Goal: Task Accomplishment & Management: Manage account settings

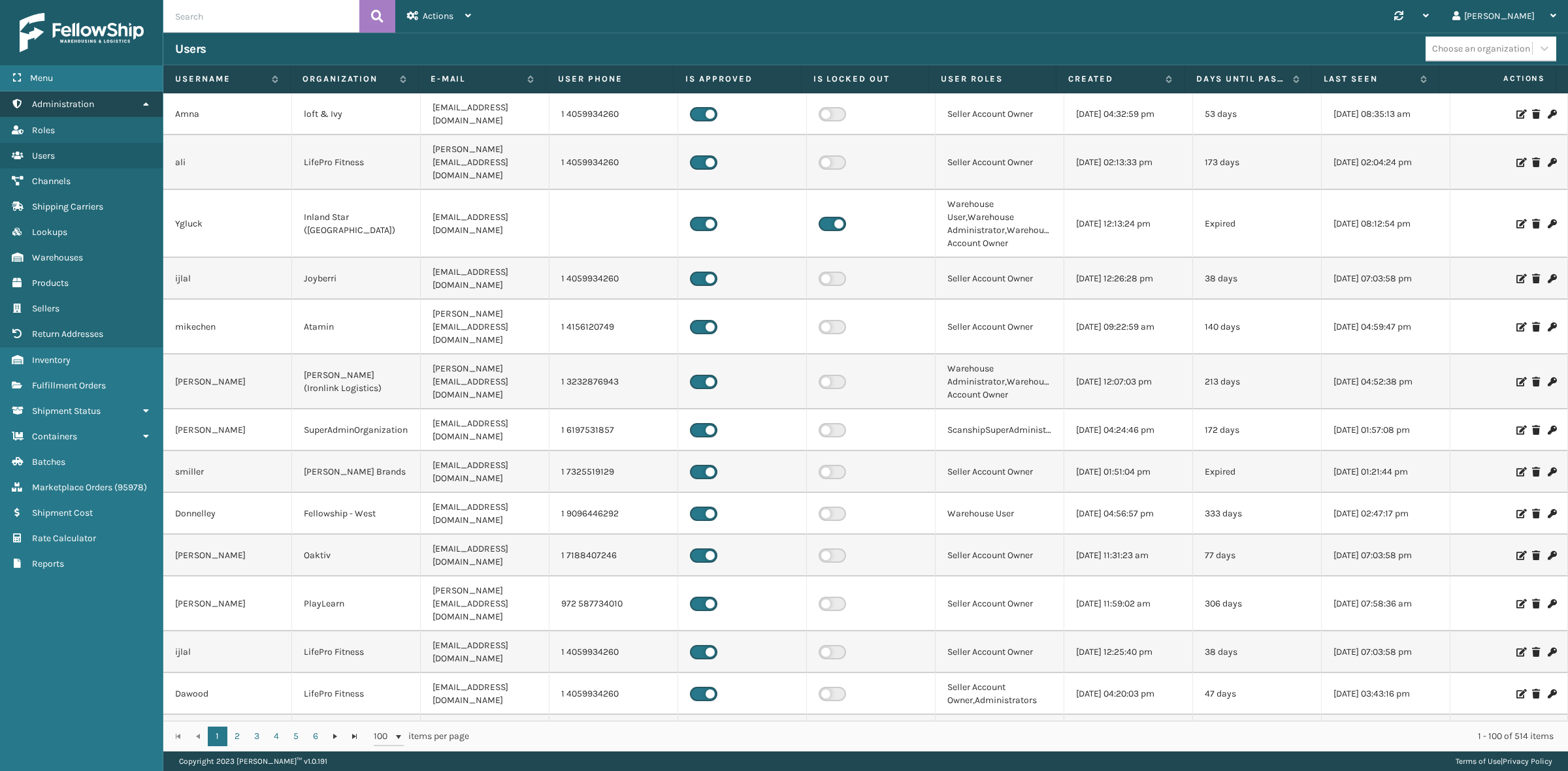
click at [141, 104] on icon at bounding box center [145, 104] width 10 height 9
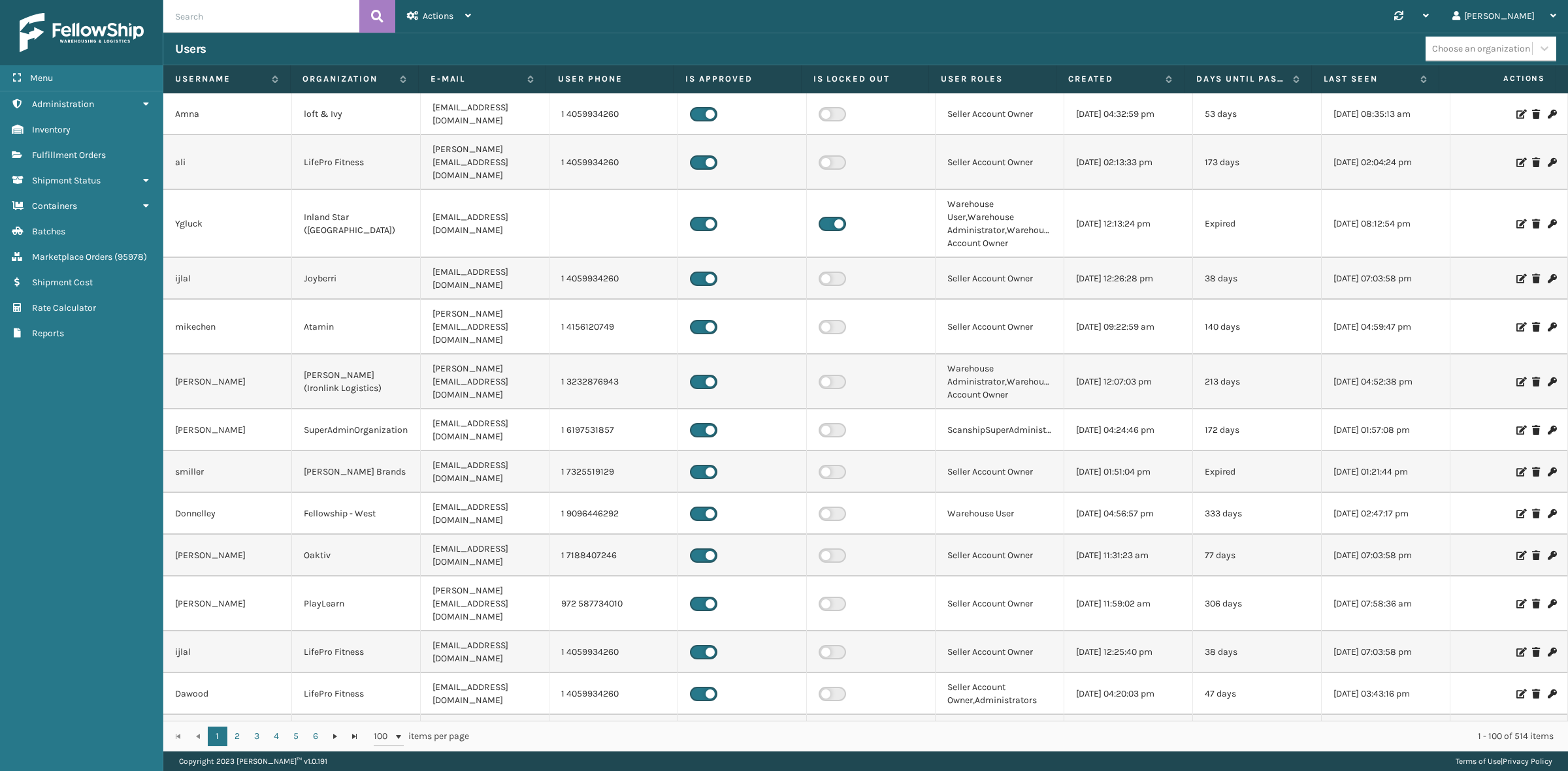
click at [722, 14] on div "Synchronise all channels Gil Log Out" at bounding box center [1025, 16] width 1085 height 33
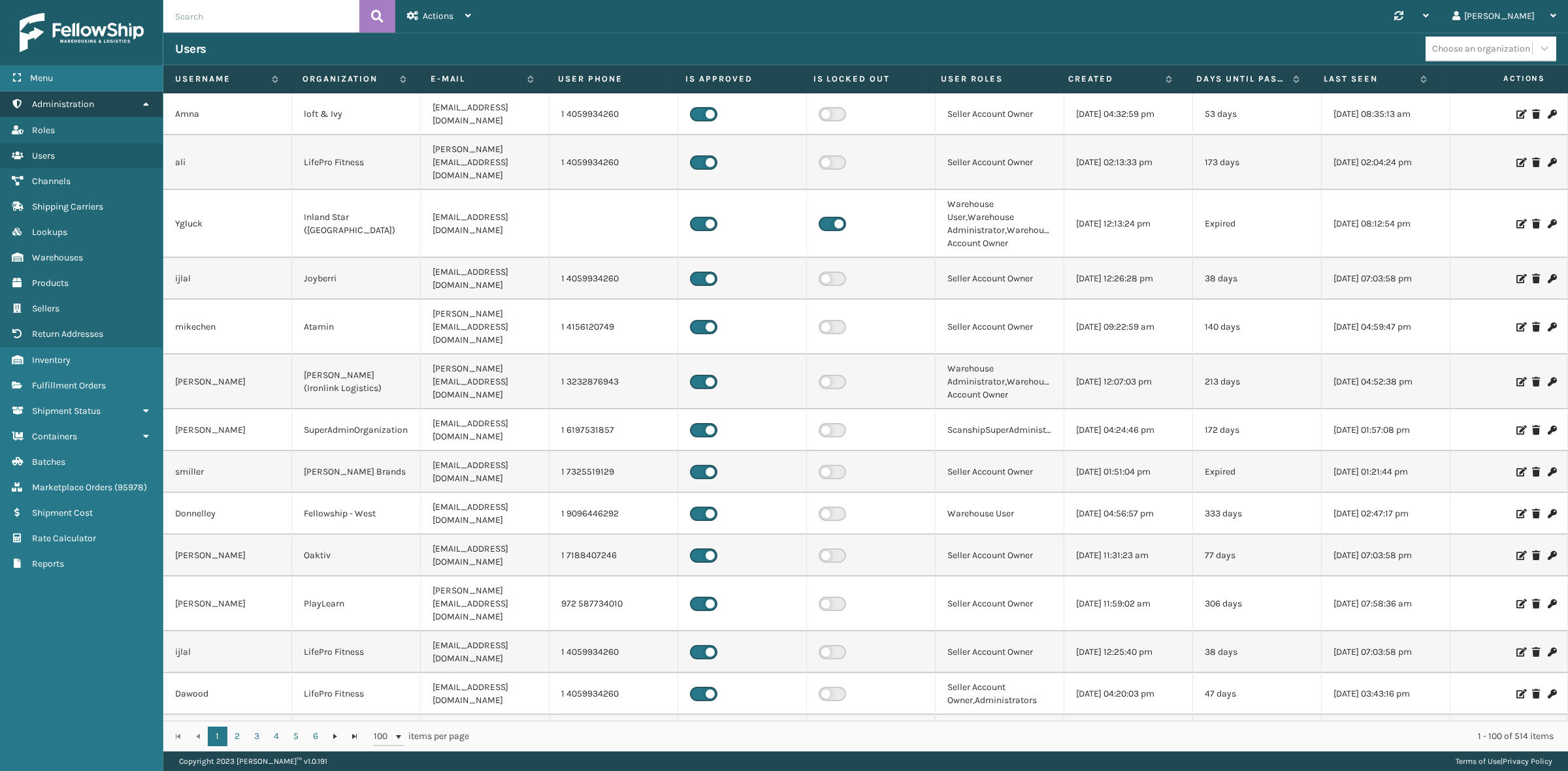
click at [141, 100] on icon at bounding box center [145, 104] width 10 height 9
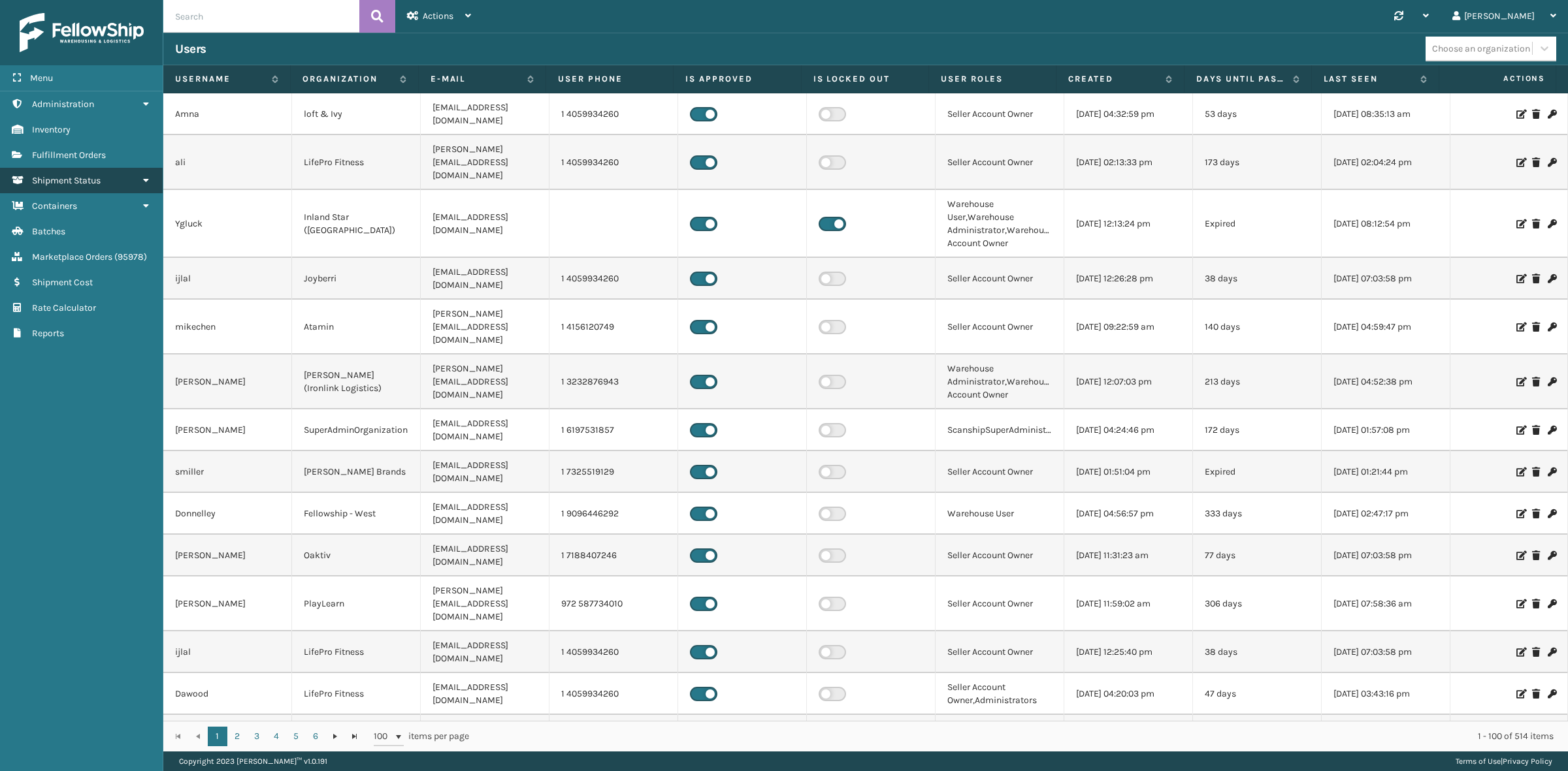
click at [96, 175] on span "Shipment Status" at bounding box center [66, 180] width 69 height 11
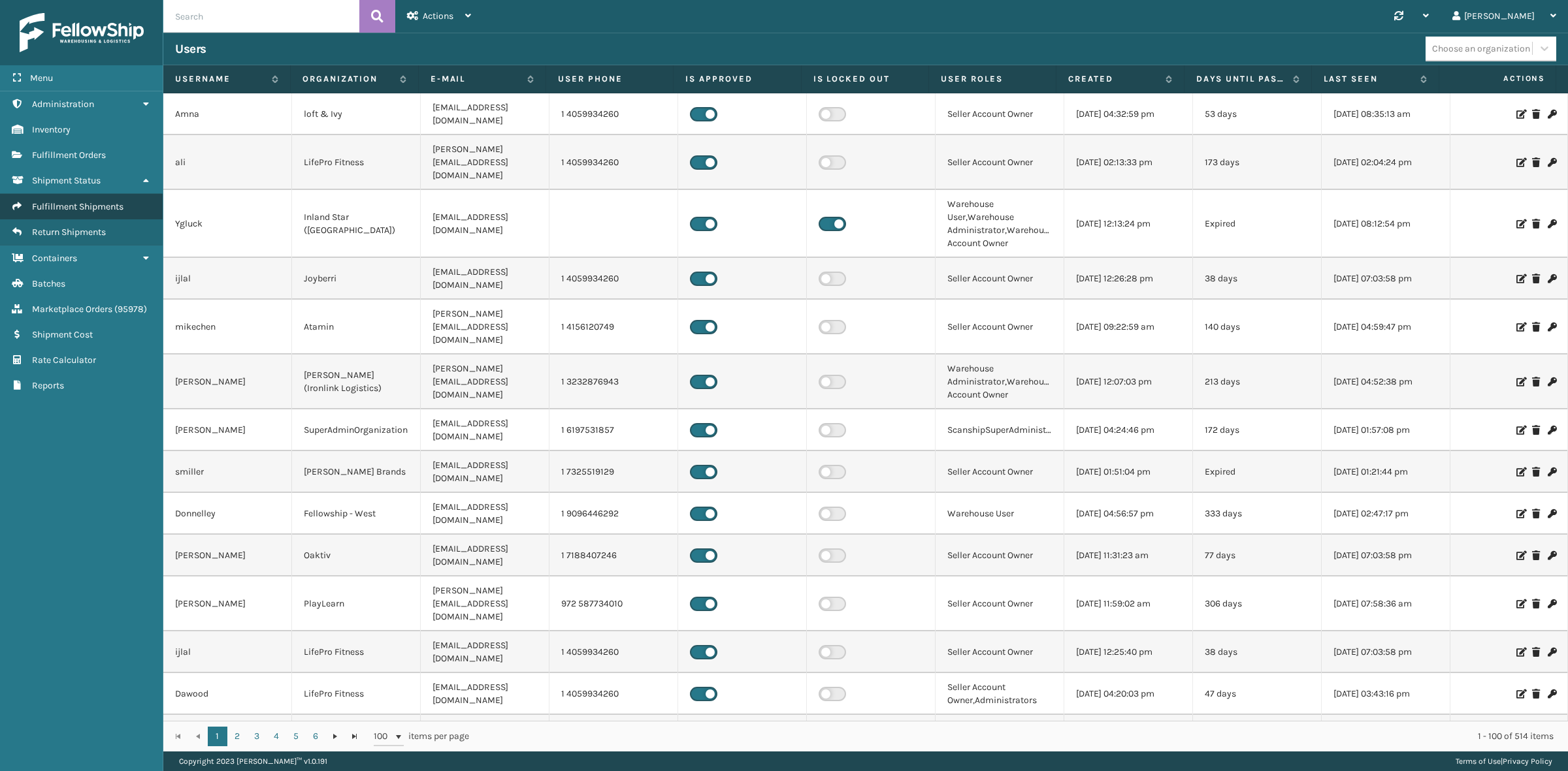
click at [88, 201] on span "Fulfillment Shipments" at bounding box center [77, 206] width 91 height 11
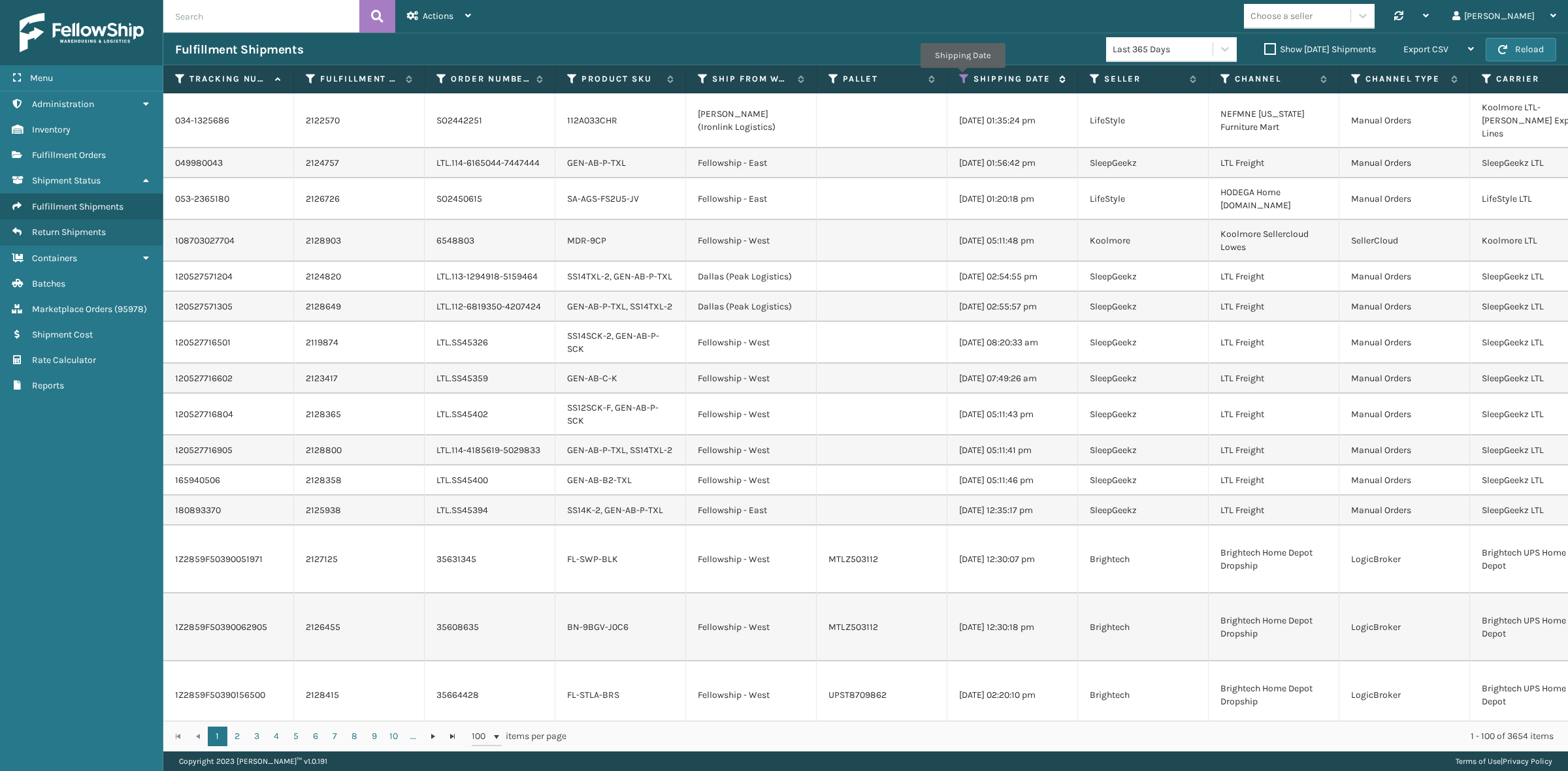
click at [962, 77] on icon at bounding box center [963, 79] width 10 height 12
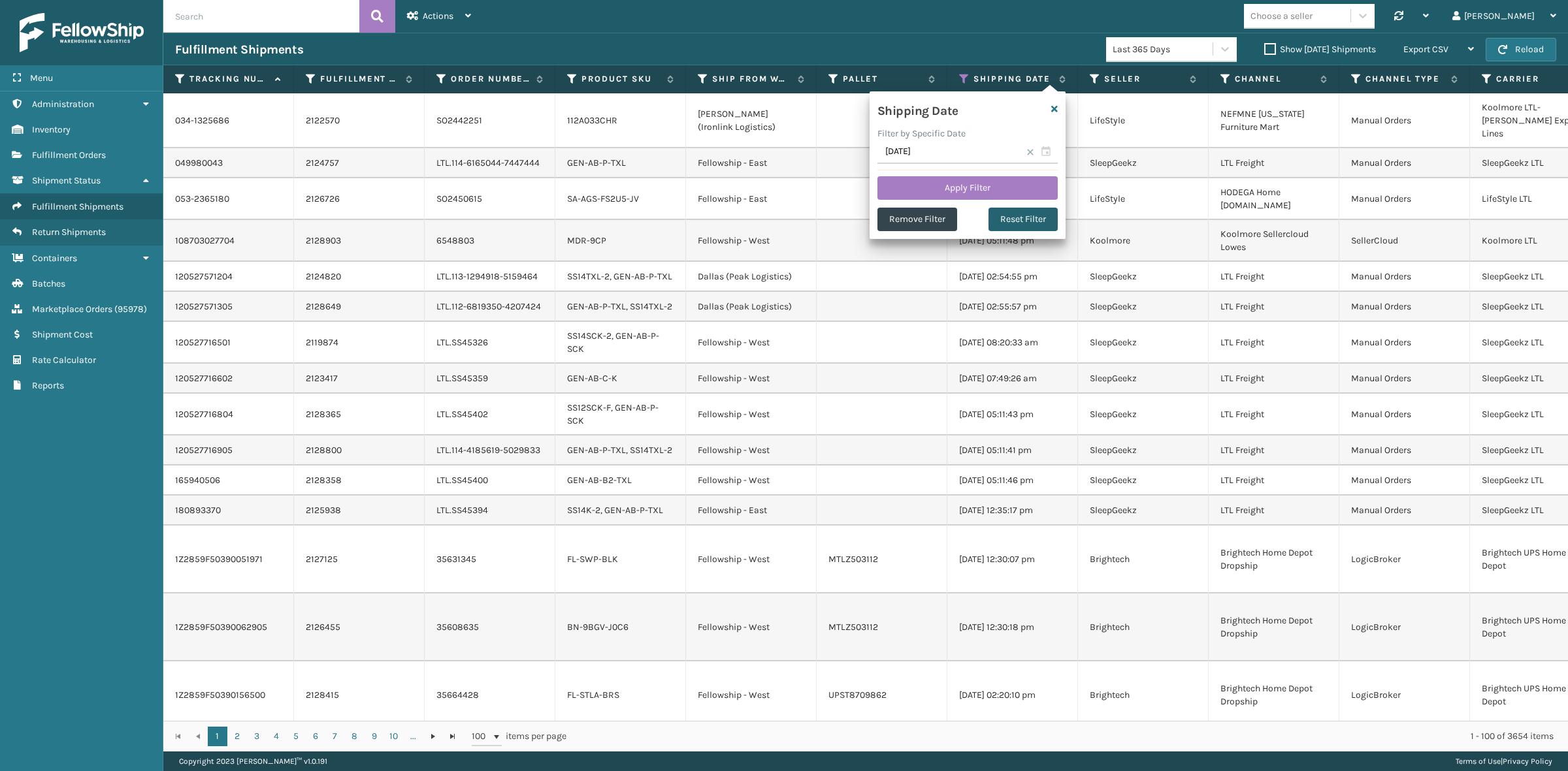
click at [1024, 216] on button "Reset Filter" at bounding box center [1023, 219] width 69 height 23
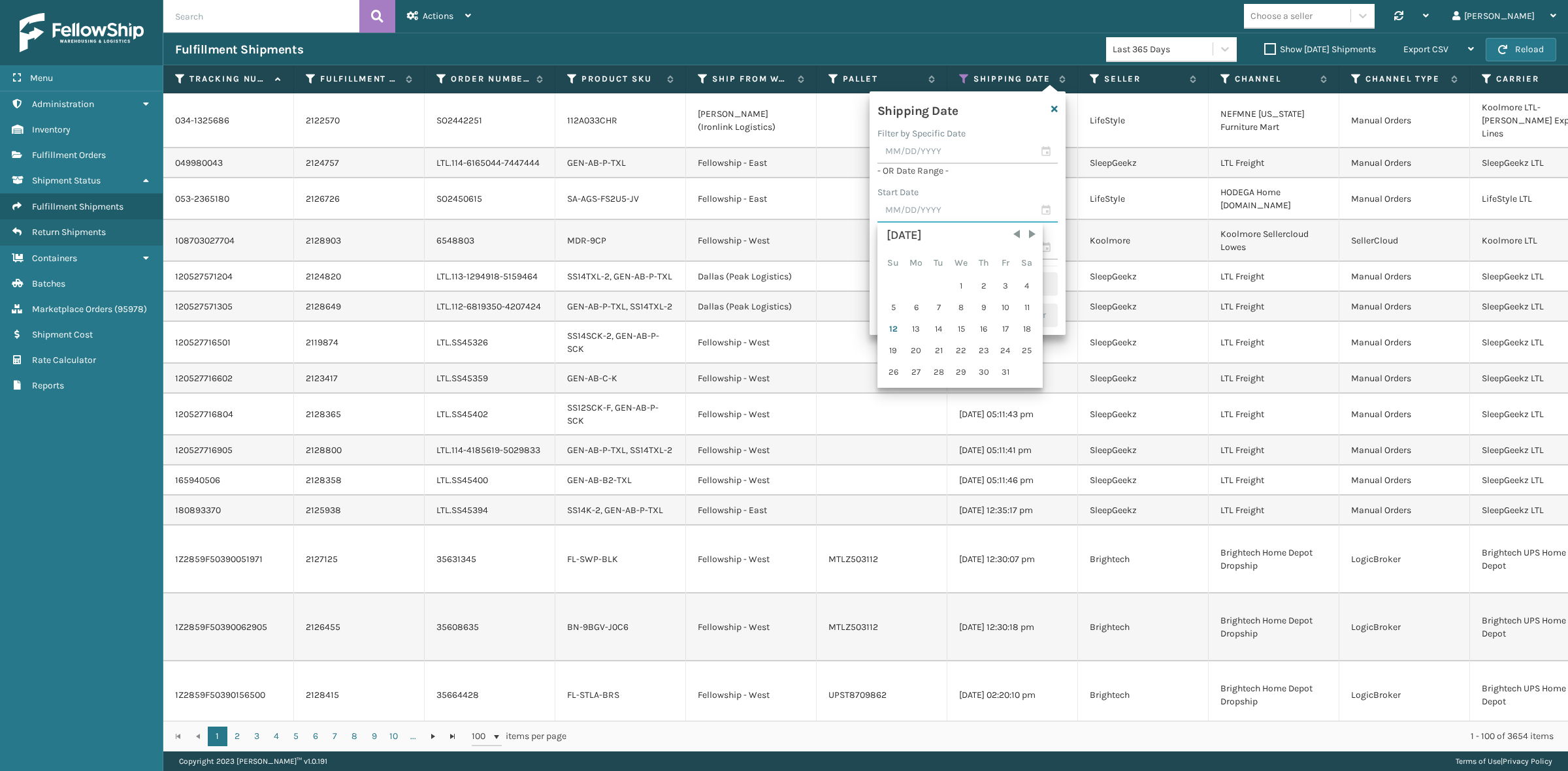
click at [945, 209] on input "text" at bounding box center [968, 210] width 181 height 23
click at [1021, 282] on div "4" at bounding box center [1026, 286] width 20 height 20
type input "[DATE]"
click at [955, 181] on input "text" at bounding box center [968, 189] width 181 height 23
click at [999, 284] on div "10" at bounding box center [1005, 286] width 20 height 20
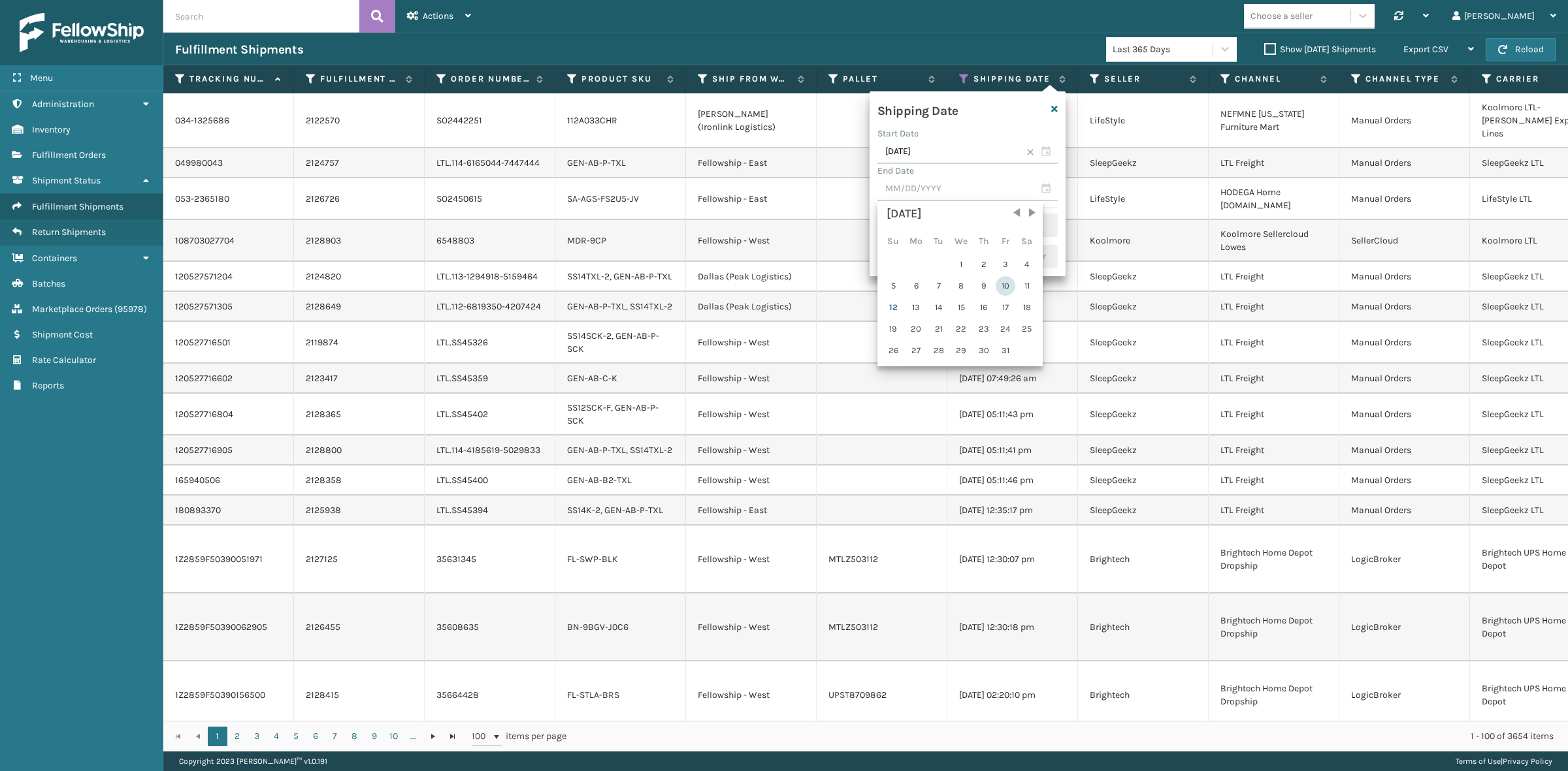
type input "[DATE]"
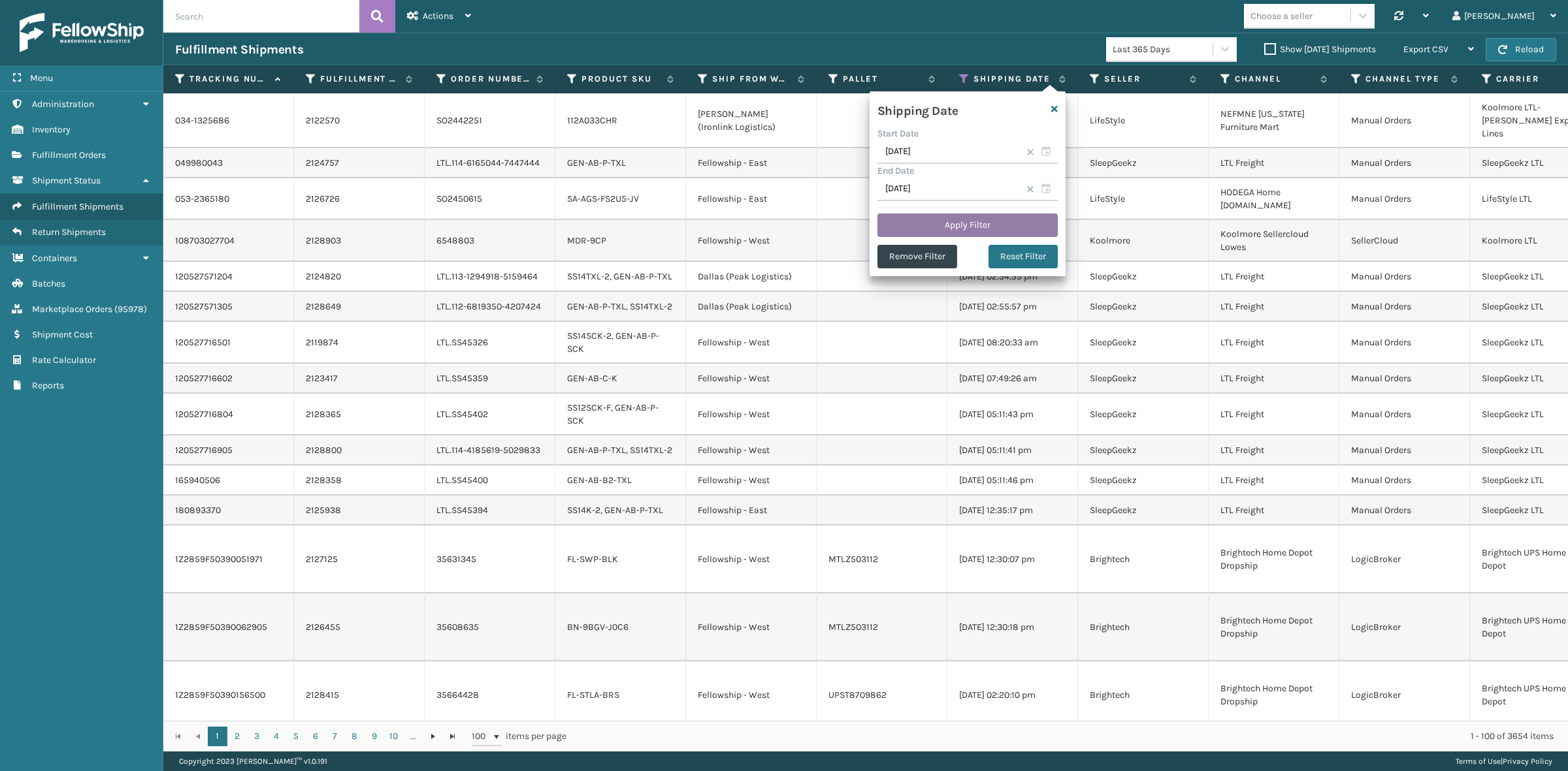
click at [972, 220] on button "Apply Filter" at bounding box center [968, 225] width 181 height 23
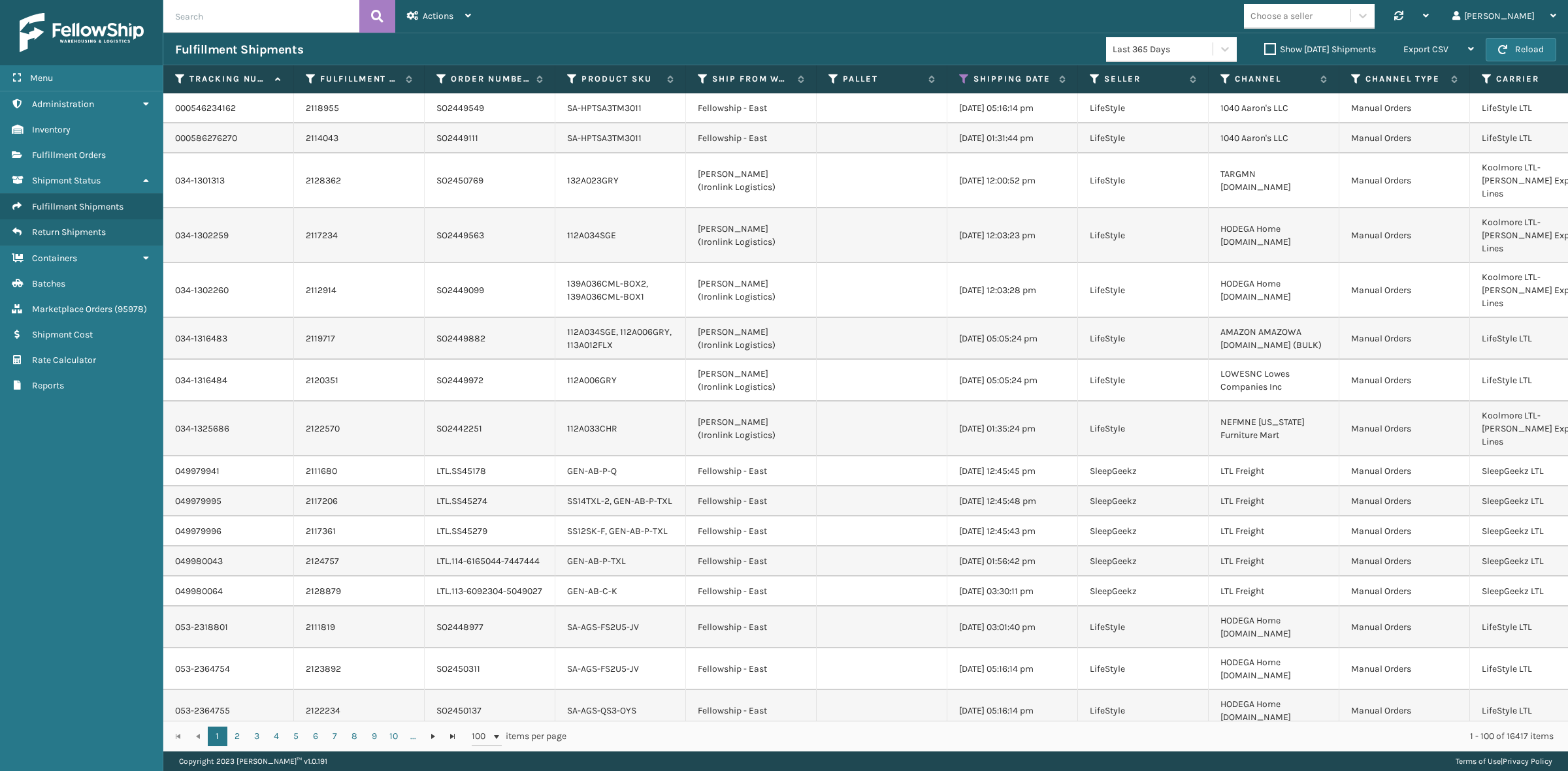
click at [1264, 47] on label "Show [DATE] Shipments" at bounding box center [1320, 49] width 112 height 11
click at [1264, 47] on input "Show [DATE] Shipments" at bounding box center [1264, 46] width 1 height 8
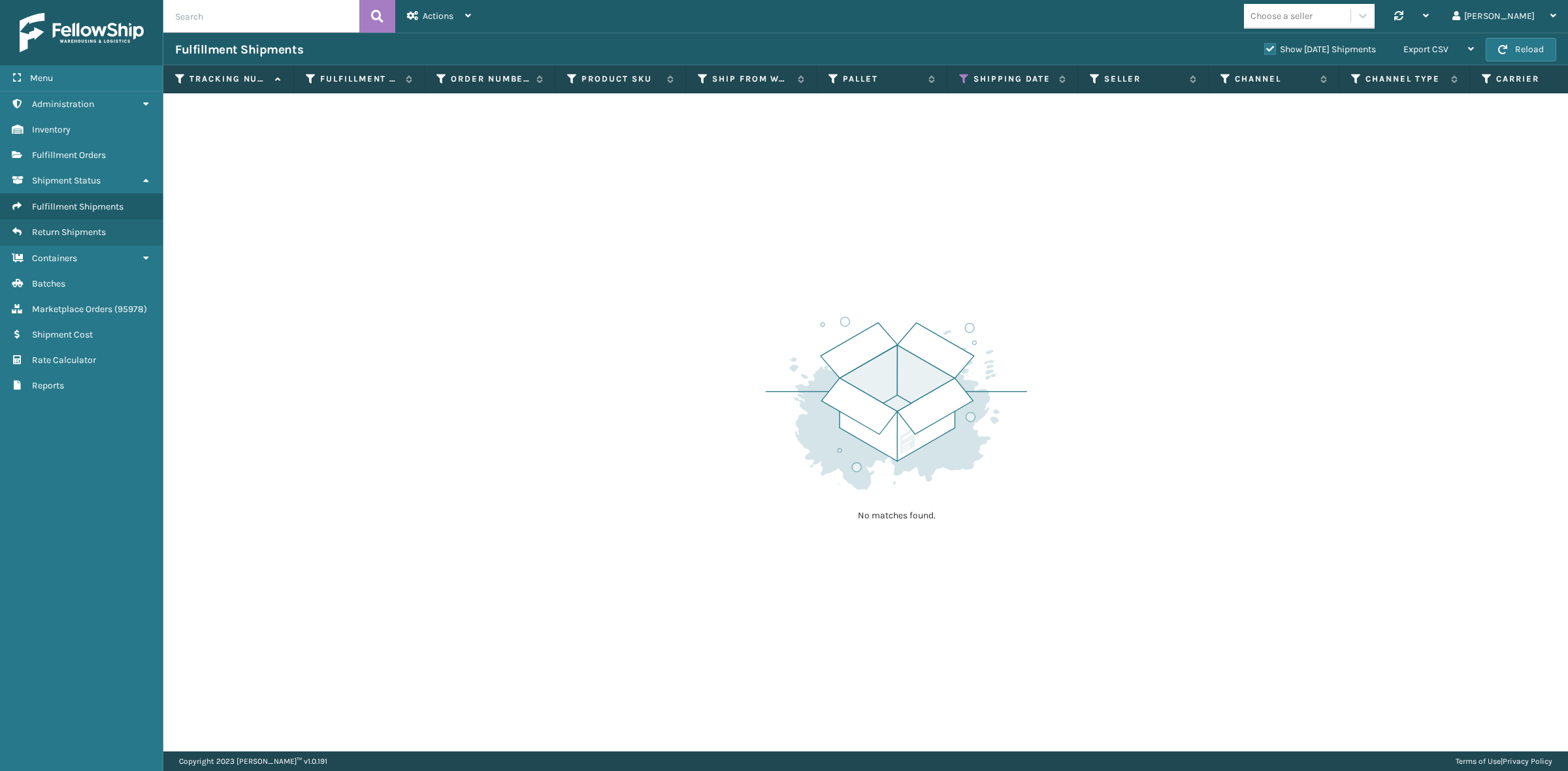
click at [1264, 46] on label "Show [DATE] Shipments" at bounding box center [1320, 49] width 112 height 11
click at [1264, 46] on input "Show [DATE] Shipments" at bounding box center [1264, 46] width 1 height 8
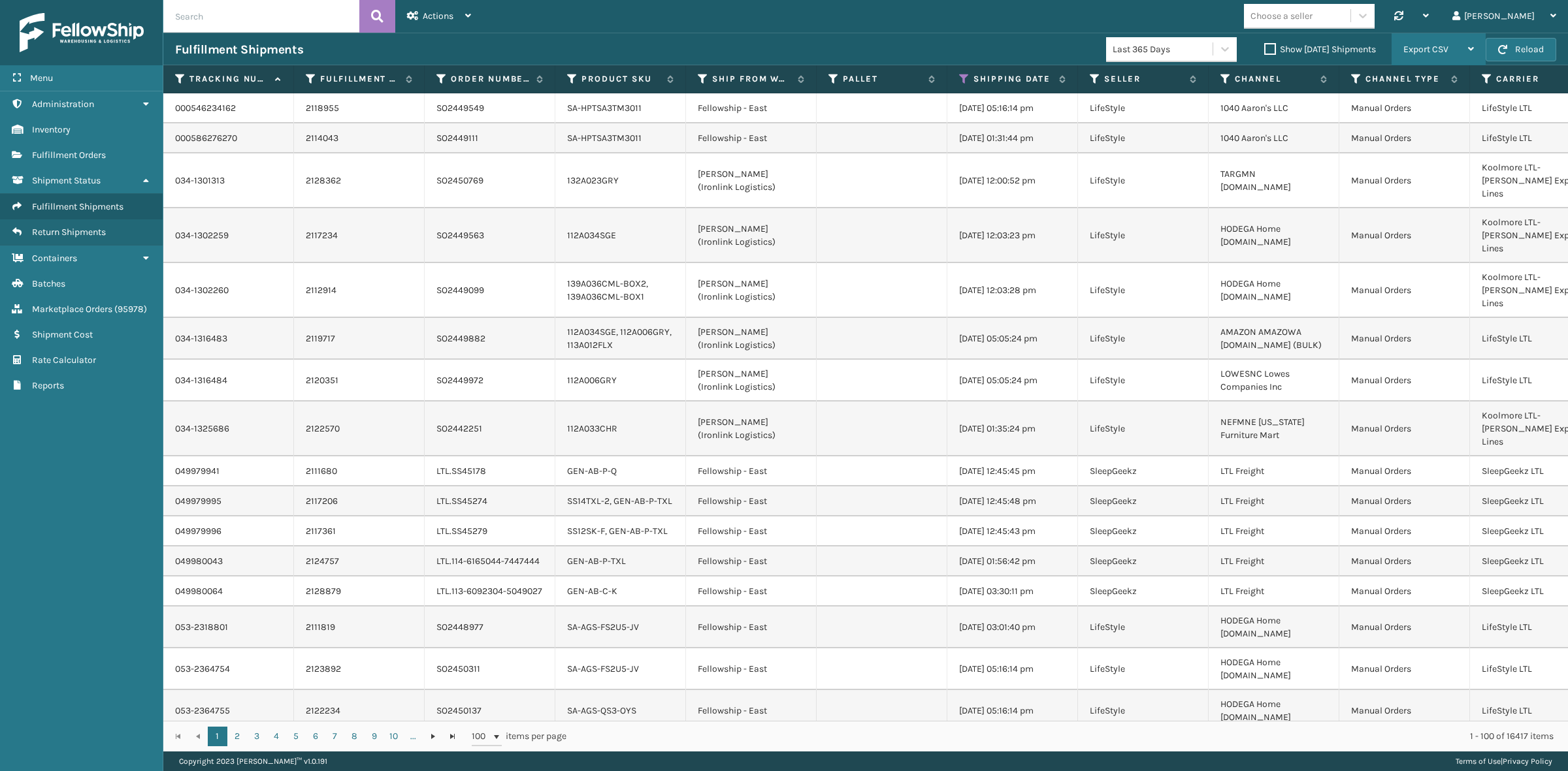
click at [1452, 47] on div "Export CSV" at bounding box center [1439, 49] width 71 height 33
click at [1441, 113] on li "Export All Pages" at bounding box center [1397, 120] width 175 height 35
click at [1233, 15] on div "Choose a seller Synchronise all channels Gil Log Out" at bounding box center [1025, 16] width 1085 height 33
click at [963, 73] on icon at bounding box center [963, 79] width 10 height 12
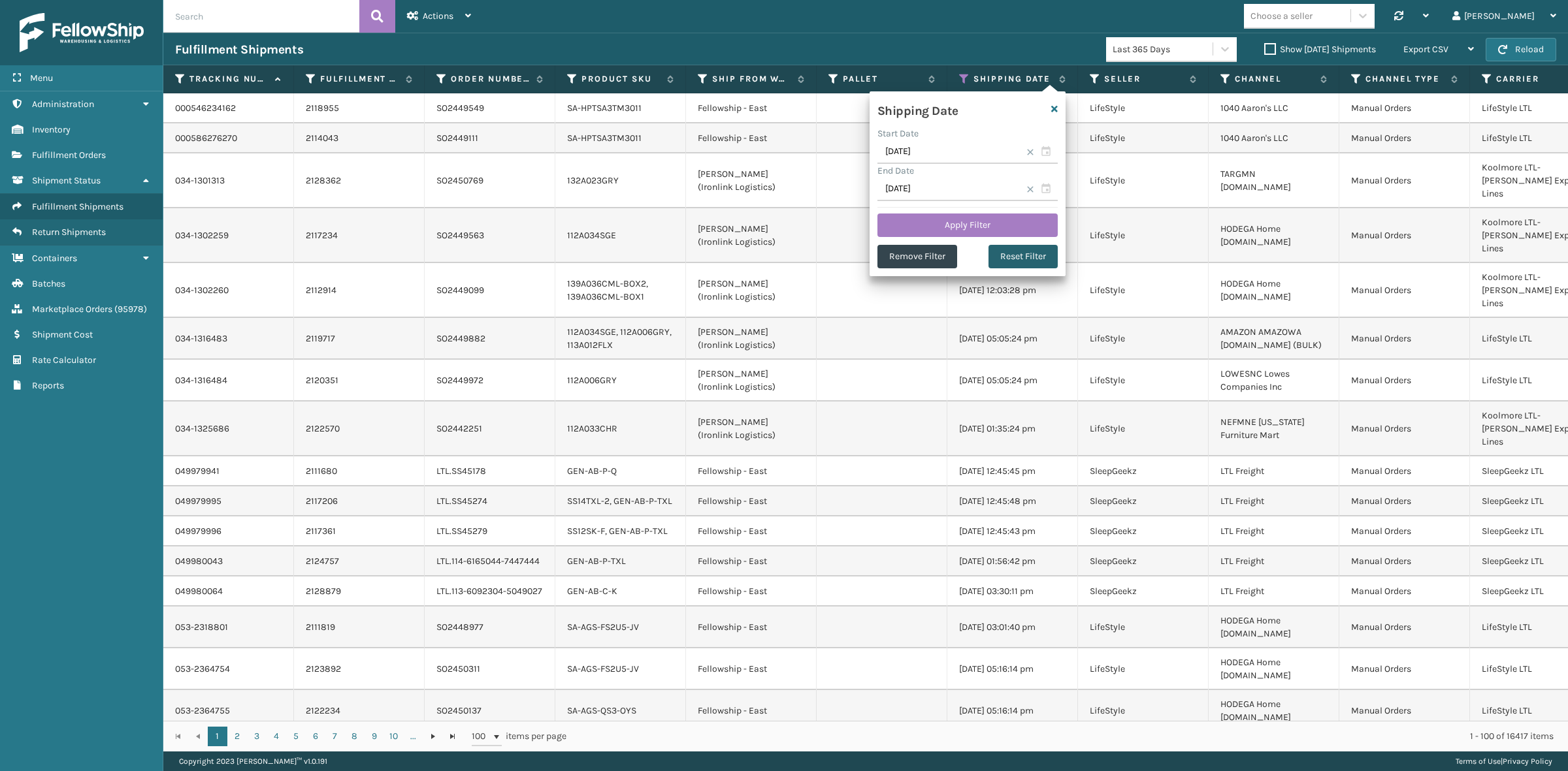
drag, startPoint x: 1020, startPoint y: 255, endPoint x: 1000, endPoint y: 203, distance: 55.7
click at [1020, 253] on button "Reset Filter" at bounding box center [1023, 256] width 69 height 23
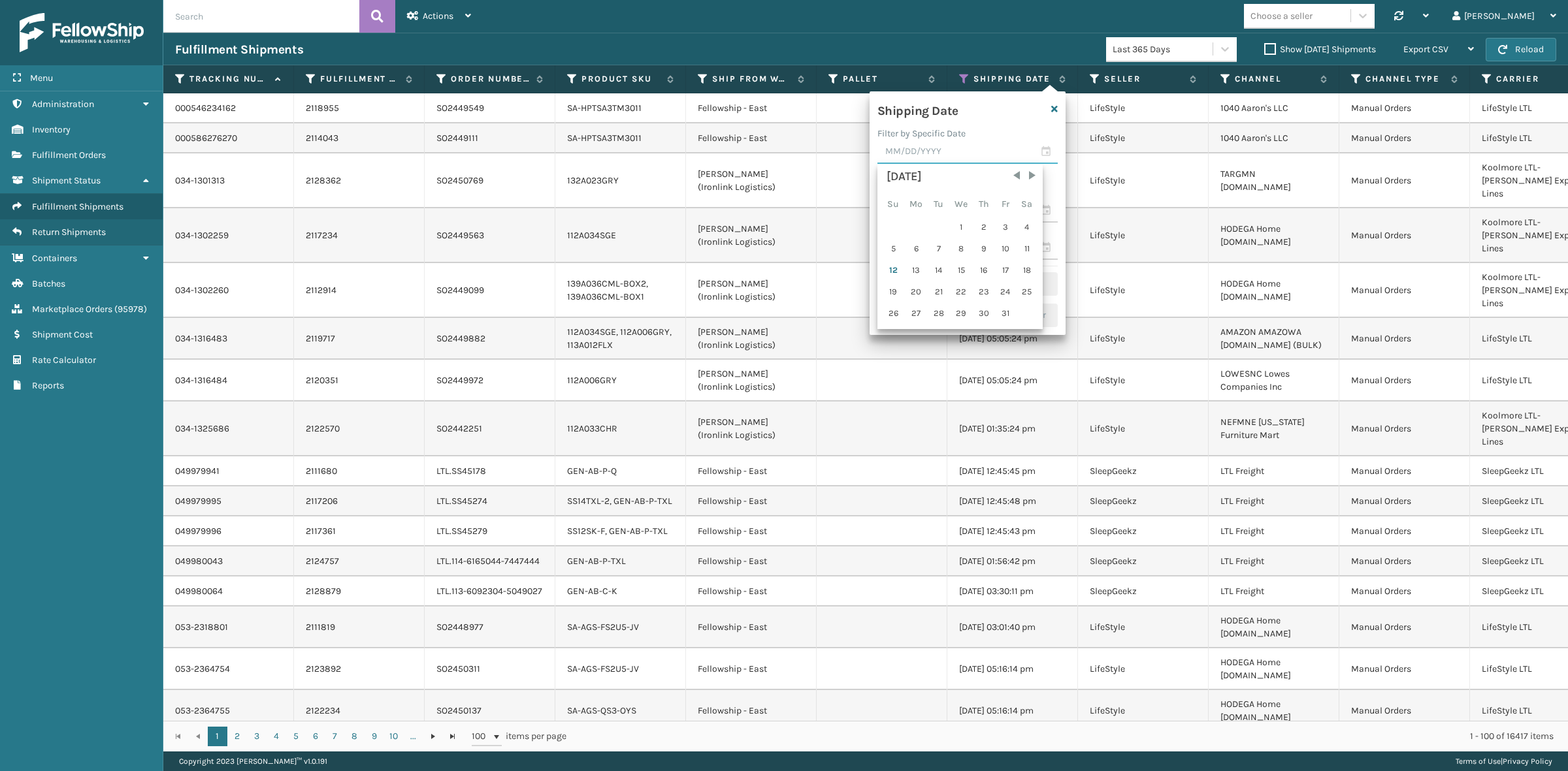
click at [954, 155] on input "text" at bounding box center [968, 152] width 181 height 23
click at [1000, 245] on div "10" at bounding box center [1005, 248] width 20 height 20
type input "[DATE]"
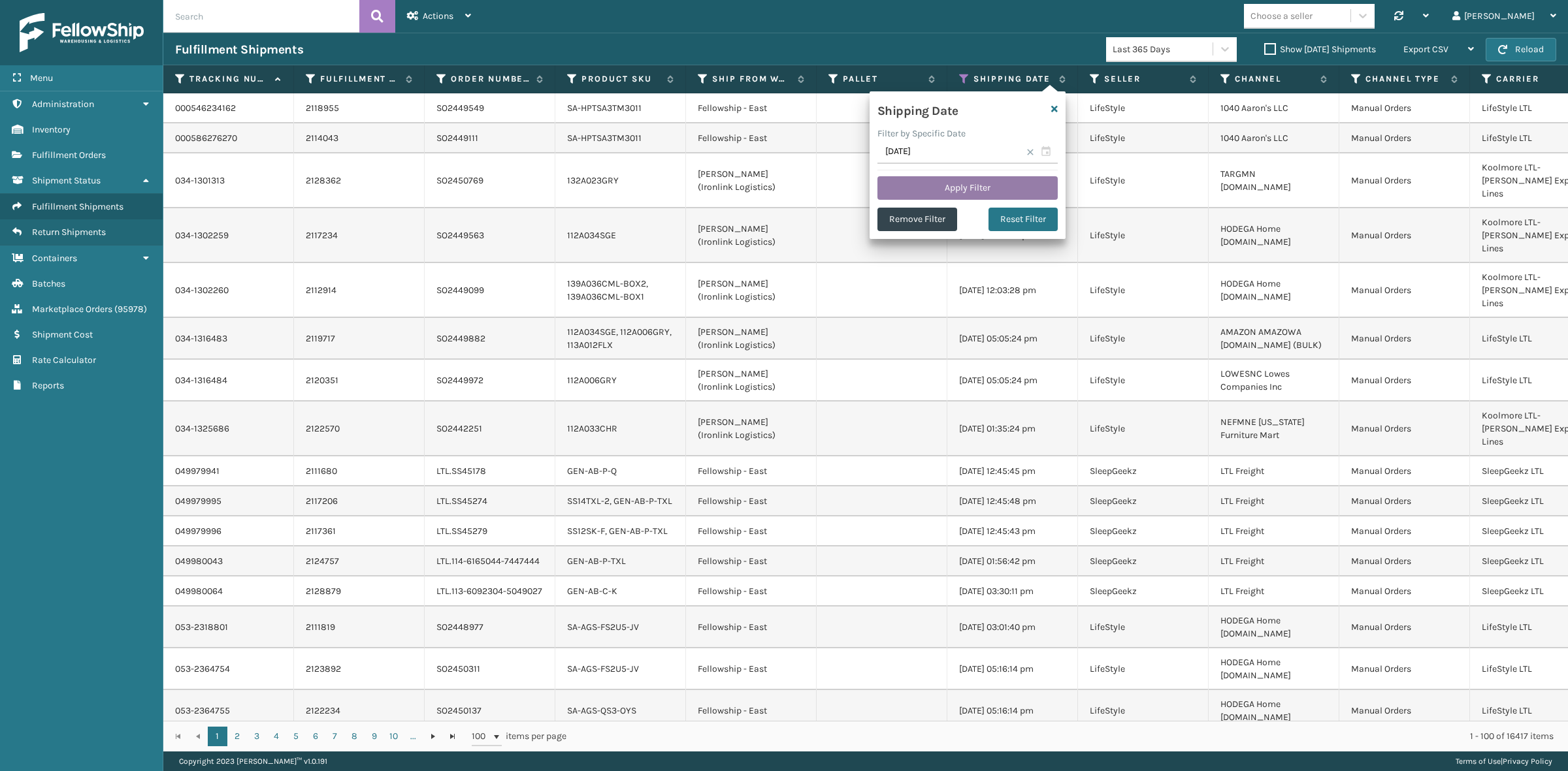
click at [955, 180] on button "Apply Filter" at bounding box center [968, 188] width 181 height 23
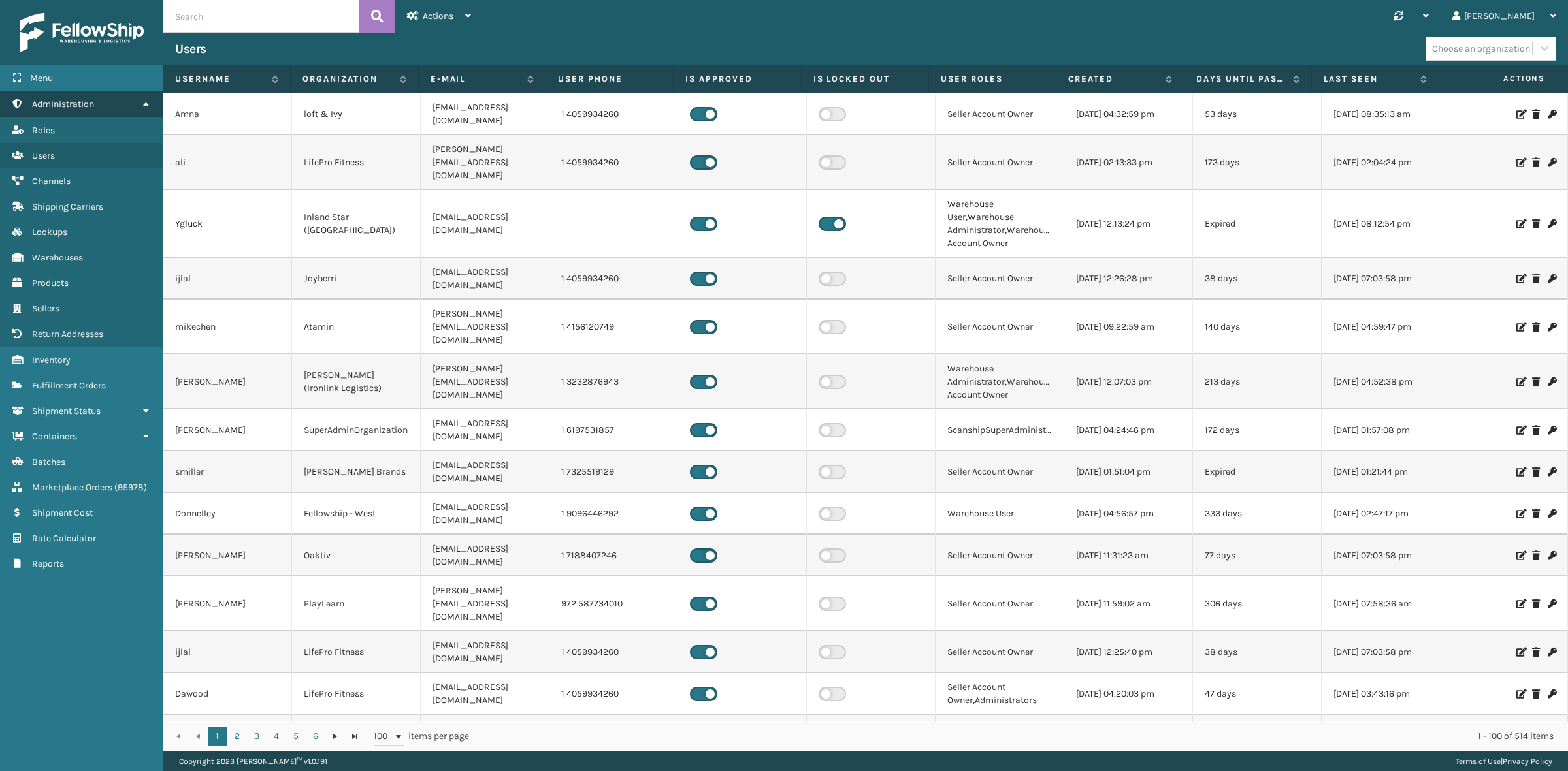
click at [146, 100] on icon at bounding box center [145, 104] width 10 height 9
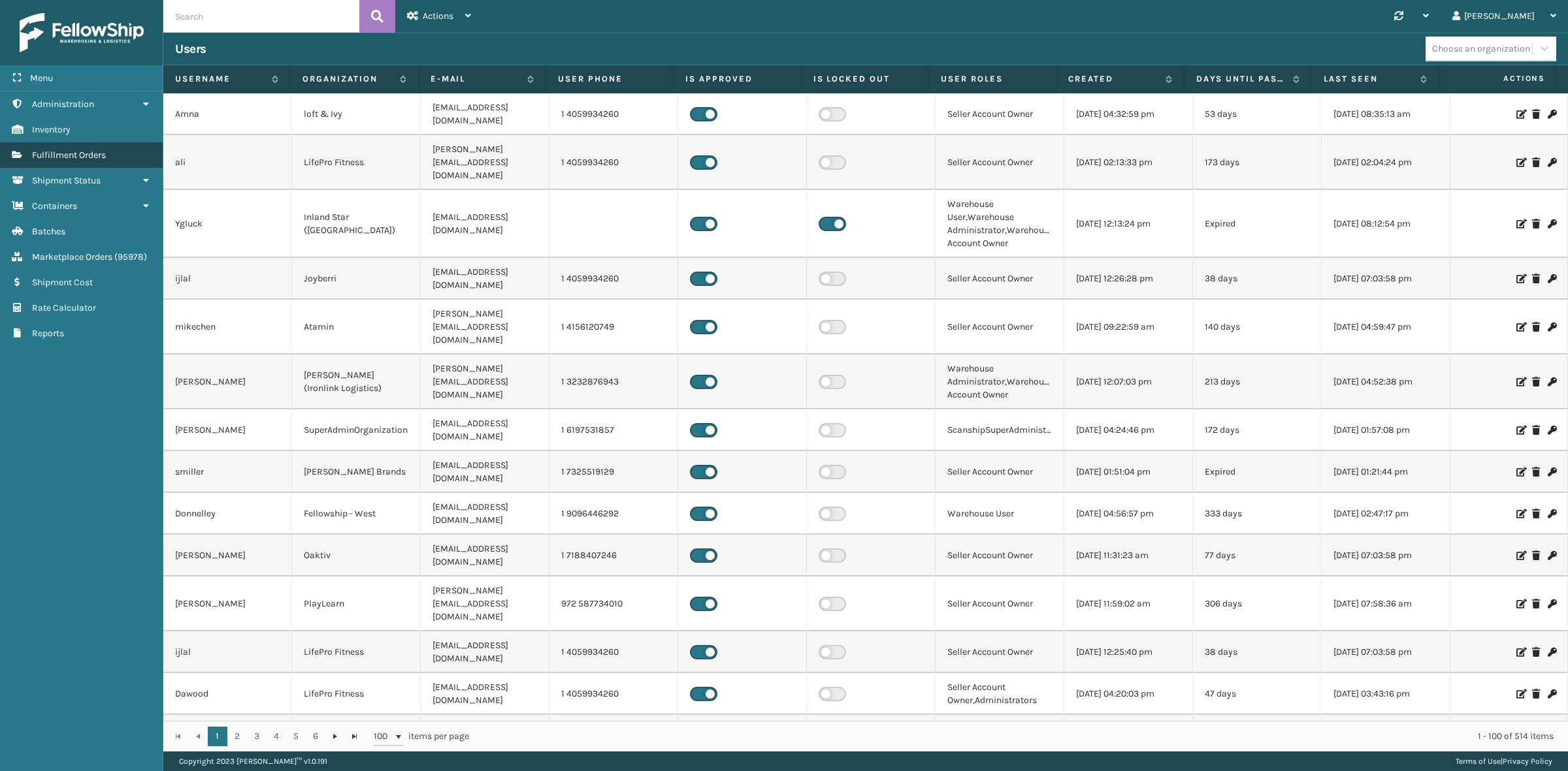
click at [91, 153] on span "Fulfillment Orders" at bounding box center [68, 155] width 74 height 11
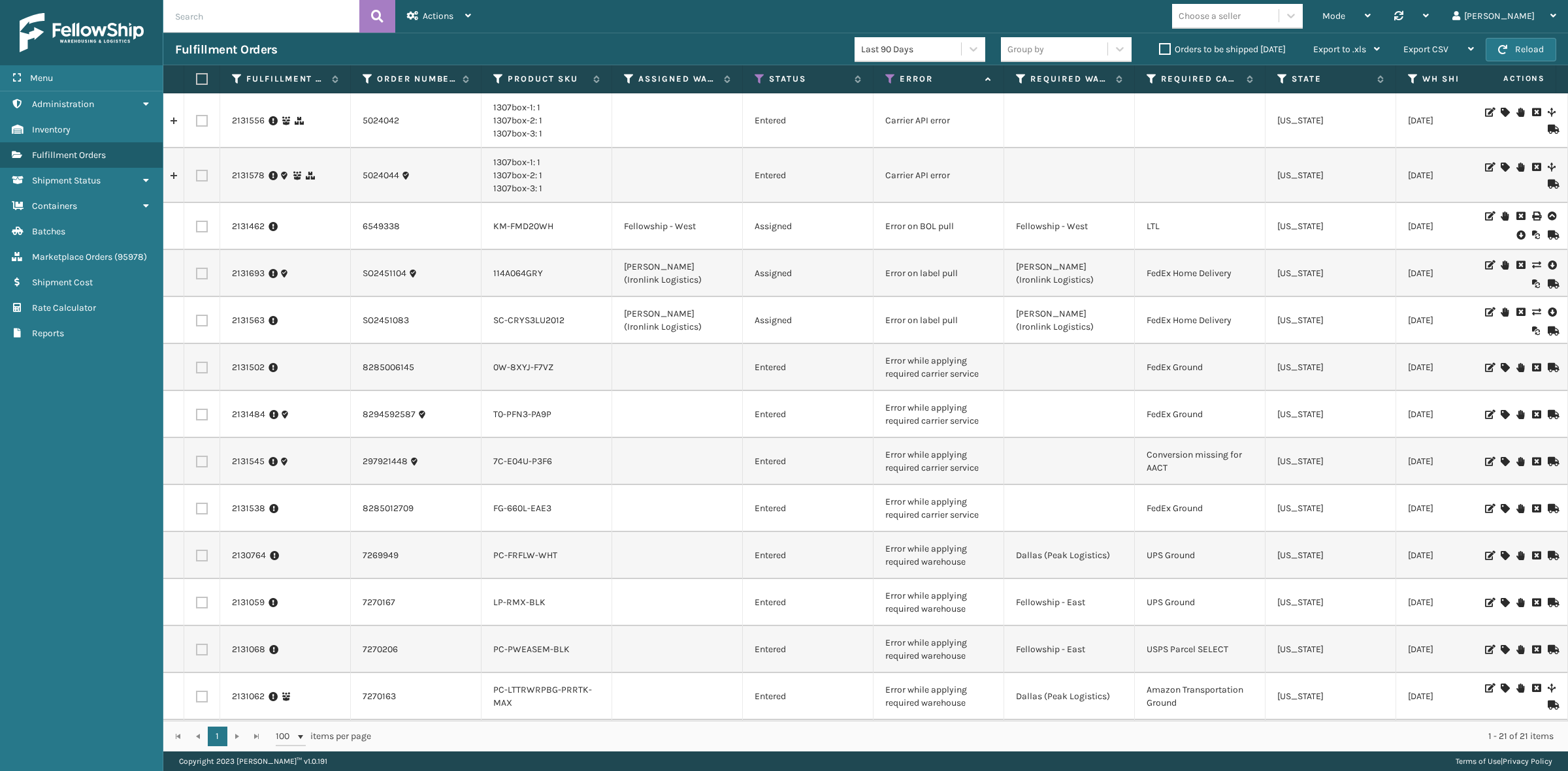
click at [1166, 50] on label "Orders to be shipped today" at bounding box center [1222, 49] width 127 height 11
click at [1159, 50] on input "Orders to be shipped today" at bounding box center [1159, 46] width 1 height 8
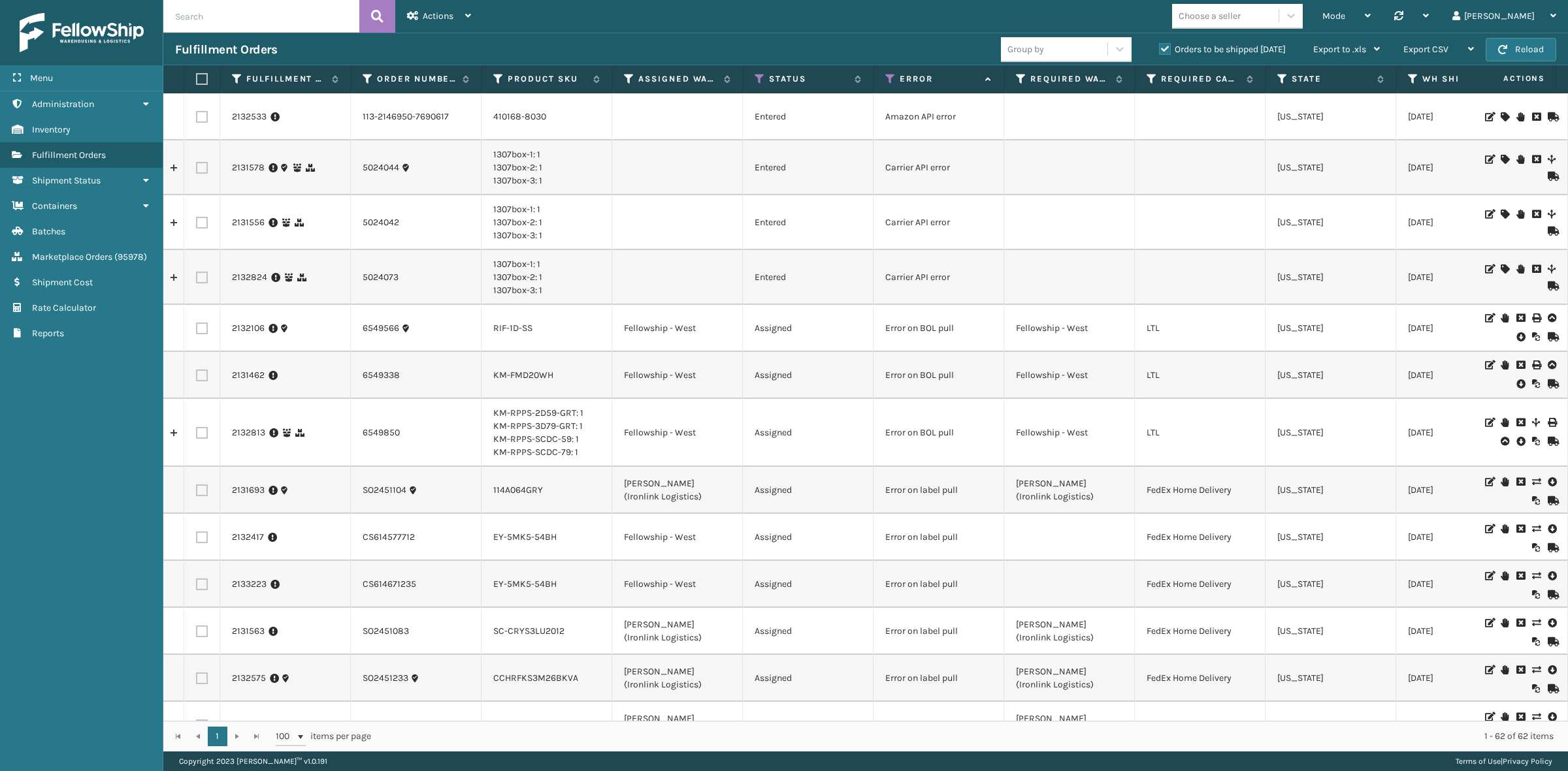
click at [1161, 45] on label "Orders to be shipped today" at bounding box center [1222, 49] width 127 height 11
click at [1159, 45] on input "Orders to be shipped today" at bounding box center [1159, 46] width 1 height 8
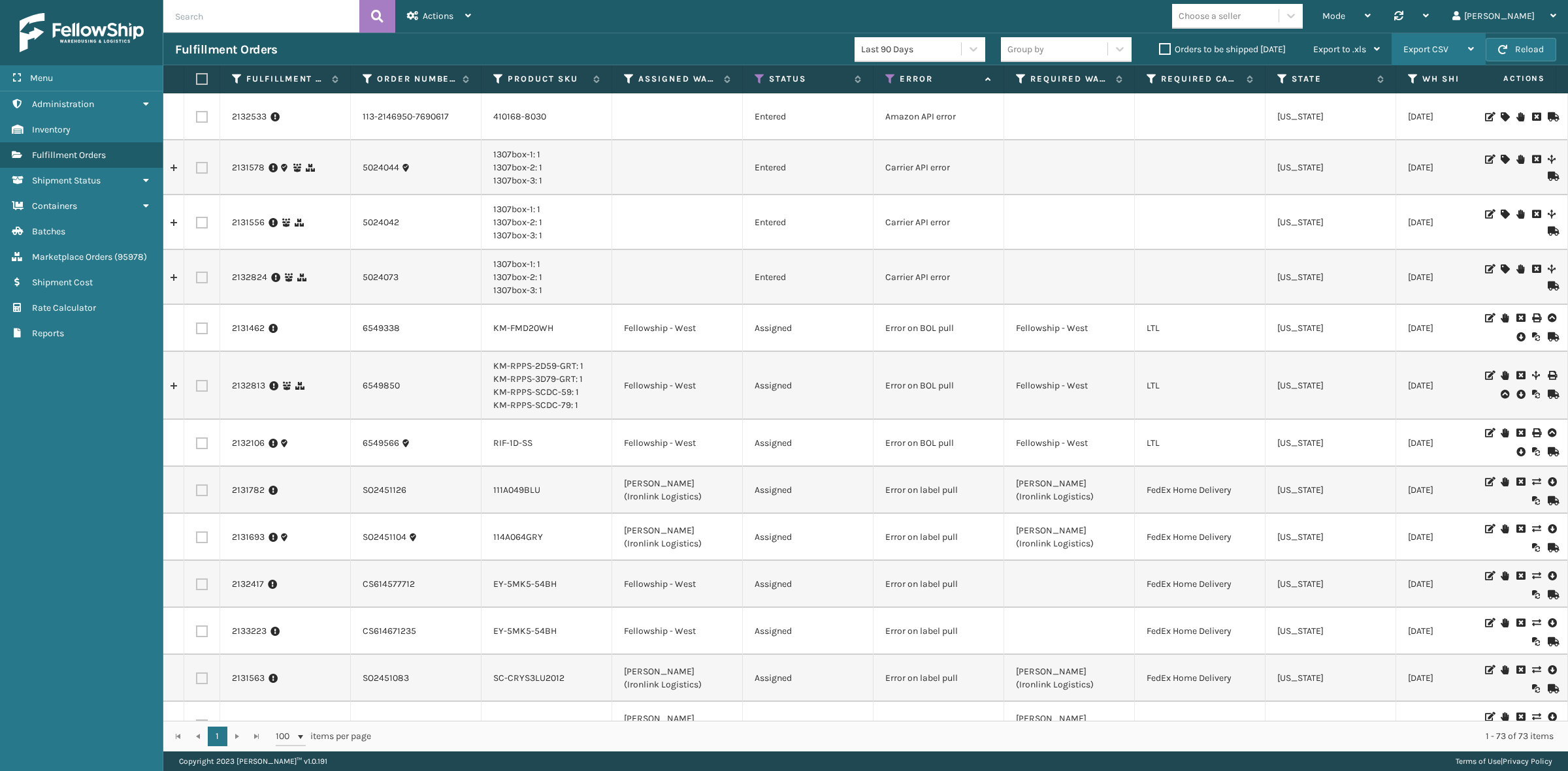
click at [1443, 41] on div "Export CSV" at bounding box center [1439, 49] width 71 height 33
click at [1438, 86] on li "Export Current Page" at bounding box center [1397, 85] width 175 height 35
